Goal: Information Seeking & Learning: Check status

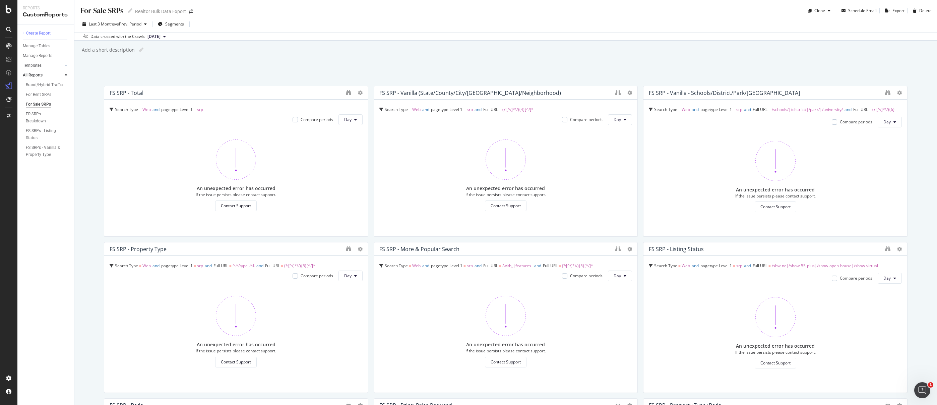
click at [45, 104] on div "For Sale SRPs" at bounding box center [38, 104] width 25 height 7
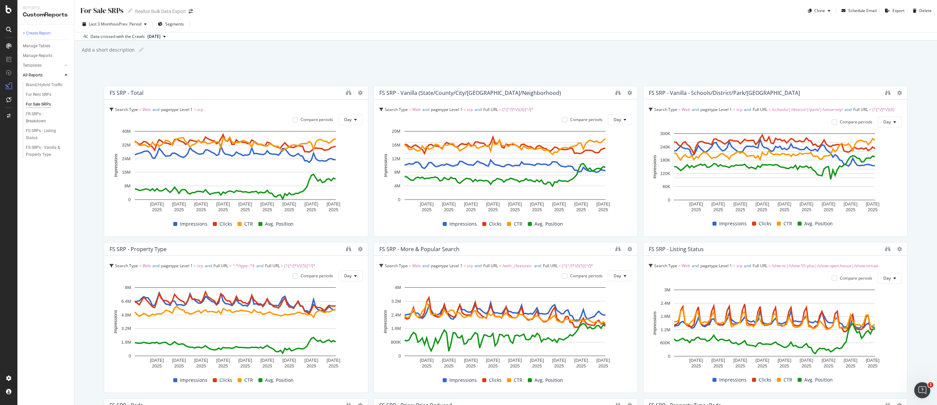
click at [466, 26] on div "Last 3 Months vs Prev. Period Segments" at bounding box center [505, 25] width 863 height 13
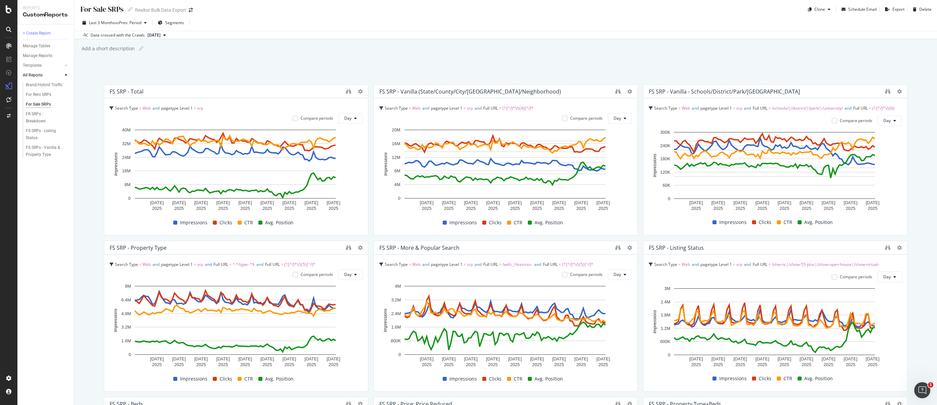
click at [501, 31] on div "Data crossed with the Crawls [DATE]" at bounding box center [505, 35] width 863 height 8
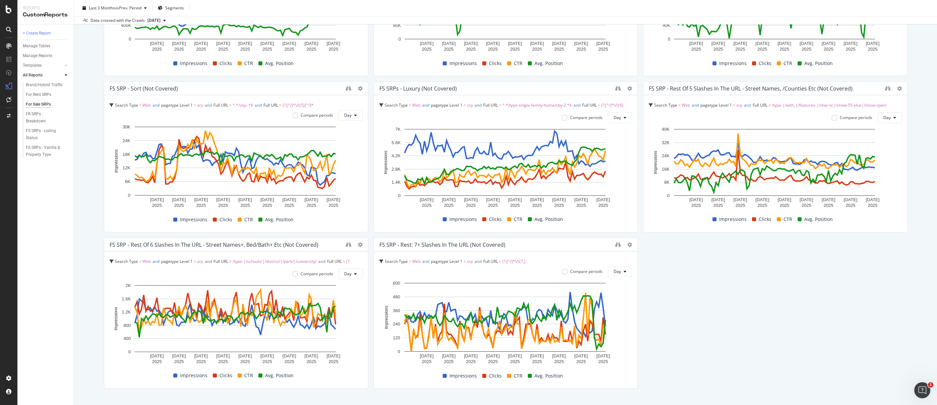
scroll to position [822, 0]
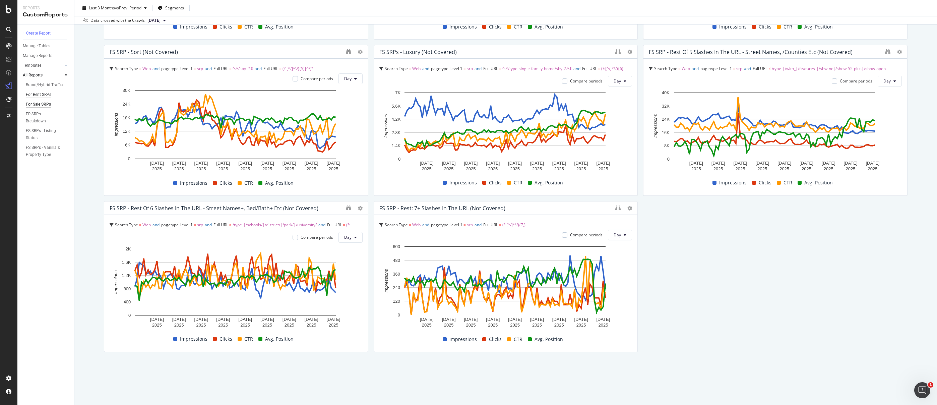
click at [45, 95] on div "For Rent SRPs" at bounding box center [38, 94] width 25 height 7
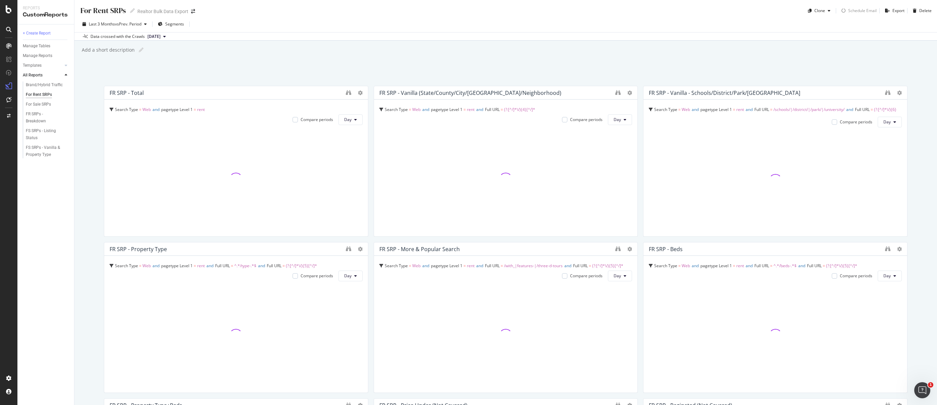
click at [479, 10] on div "For Rent SRPs For Rent SRPs Realtor Bulk Data Export Clone Schedule Email Expor…" at bounding box center [505, 8] width 863 height 16
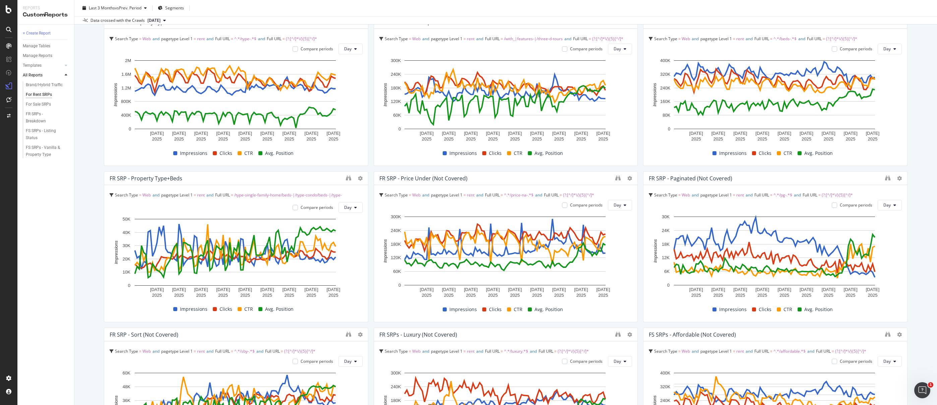
scroll to position [228, 0]
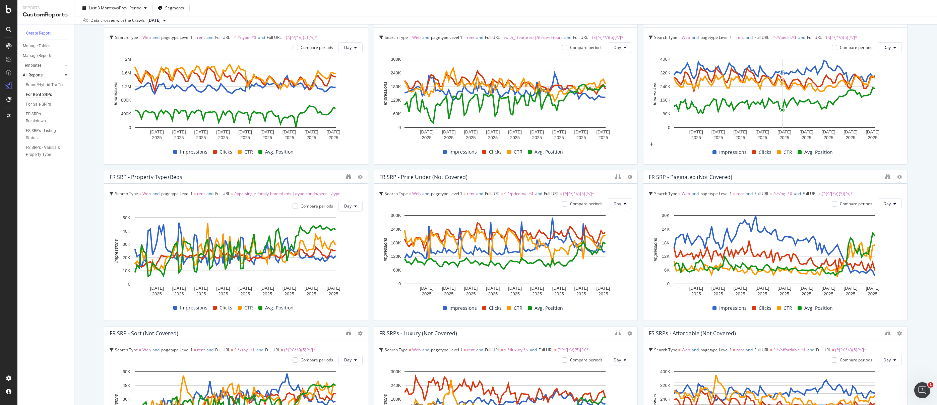
click at [695, 175] on div "For Rent SRPs For Rent SRPs Realtor Bulk Data Export Clone Schedule Email Expor…" at bounding box center [505, 202] width 863 height 405
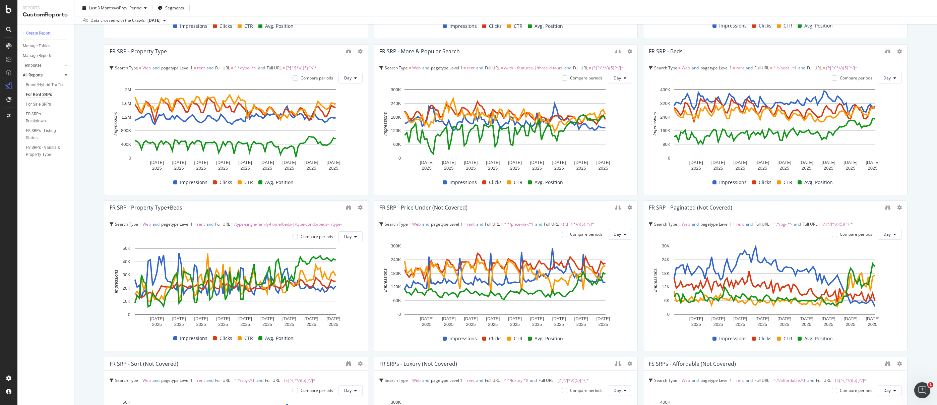
scroll to position [0, 0]
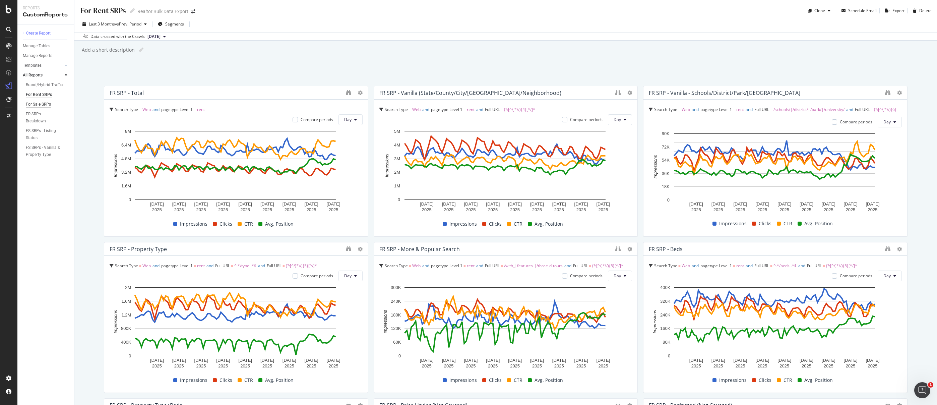
click at [35, 103] on div "For Sale SRPs" at bounding box center [38, 104] width 25 height 7
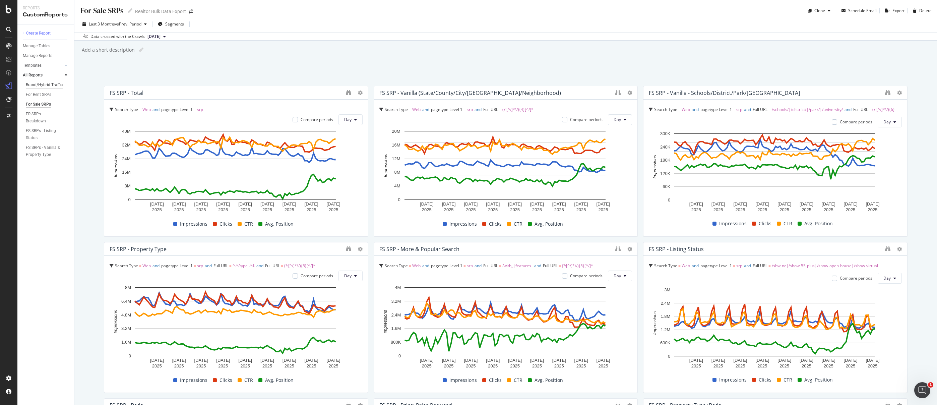
click at [40, 84] on div "Brand/Hybrid Traffic" at bounding box center [44, 84] width 37 height 7
